Goal: Check status

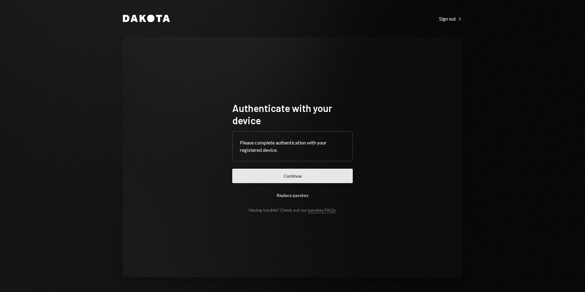
click at [306, 174] on button "Continue" at bounding box center [292, 176] width 120 height 14
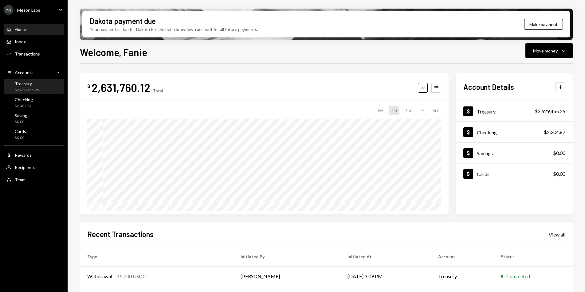
click at [29, 83] on div "Treasury" at bounding box center [27, 83] width 24 height 5
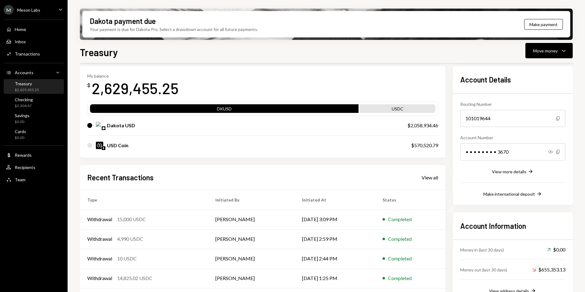
scroll to position [27, 0]
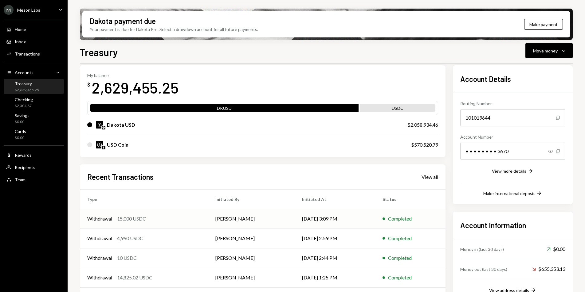
click at [164, 222] on div "Withdrawal 15,000 USDC" at bounding box center [143, 218] width 113 height 7
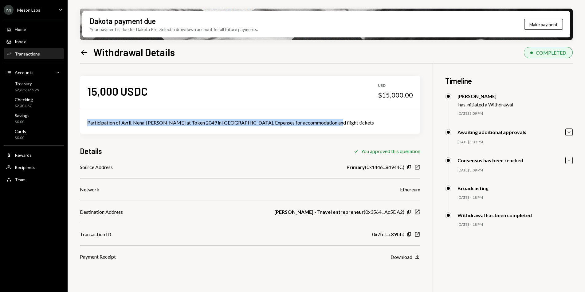
drag, startPoint x: 87, startPoint y: 123, endPoint x: 319, endPoint y: 126, distance: 232.5
click at [319, 126] on div "Participation of Avril, Nena, [PERSON_NAME] at Token 2049 in [GEOGRAPHIC_DATA].…" at bounding box center [250, 123] width 340 height 22
copy div "Participation of Avril, Nena, [PERSON_NAME] at Token 2049 in [GEOGRAPHIC_DATA].…"
click at [407, 234] on icon "Copy" at bounding box center [409, 234] width 5 height 5
